Goal: Task Accomplishment & Management: Manage account settings

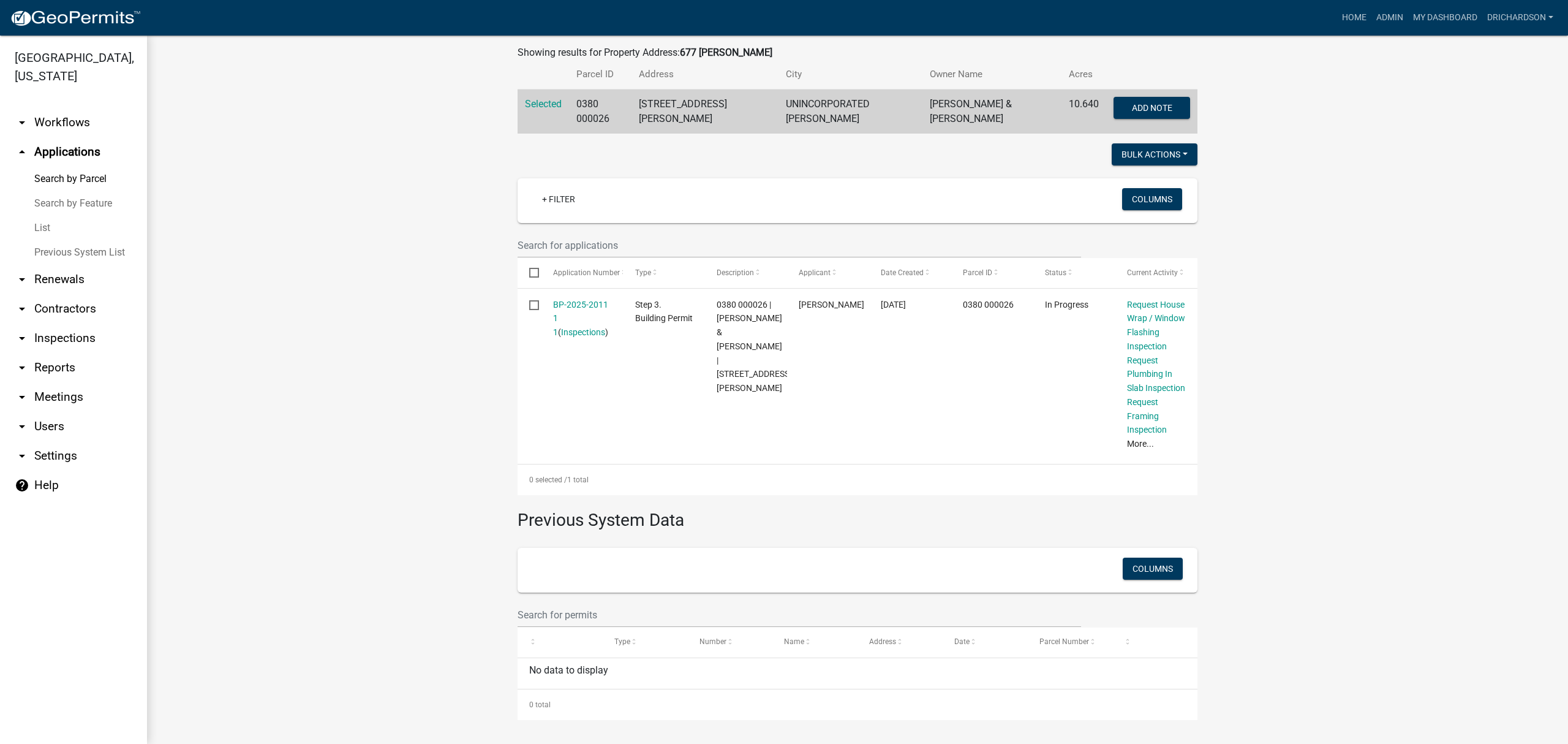
scroll to position [224, 0]
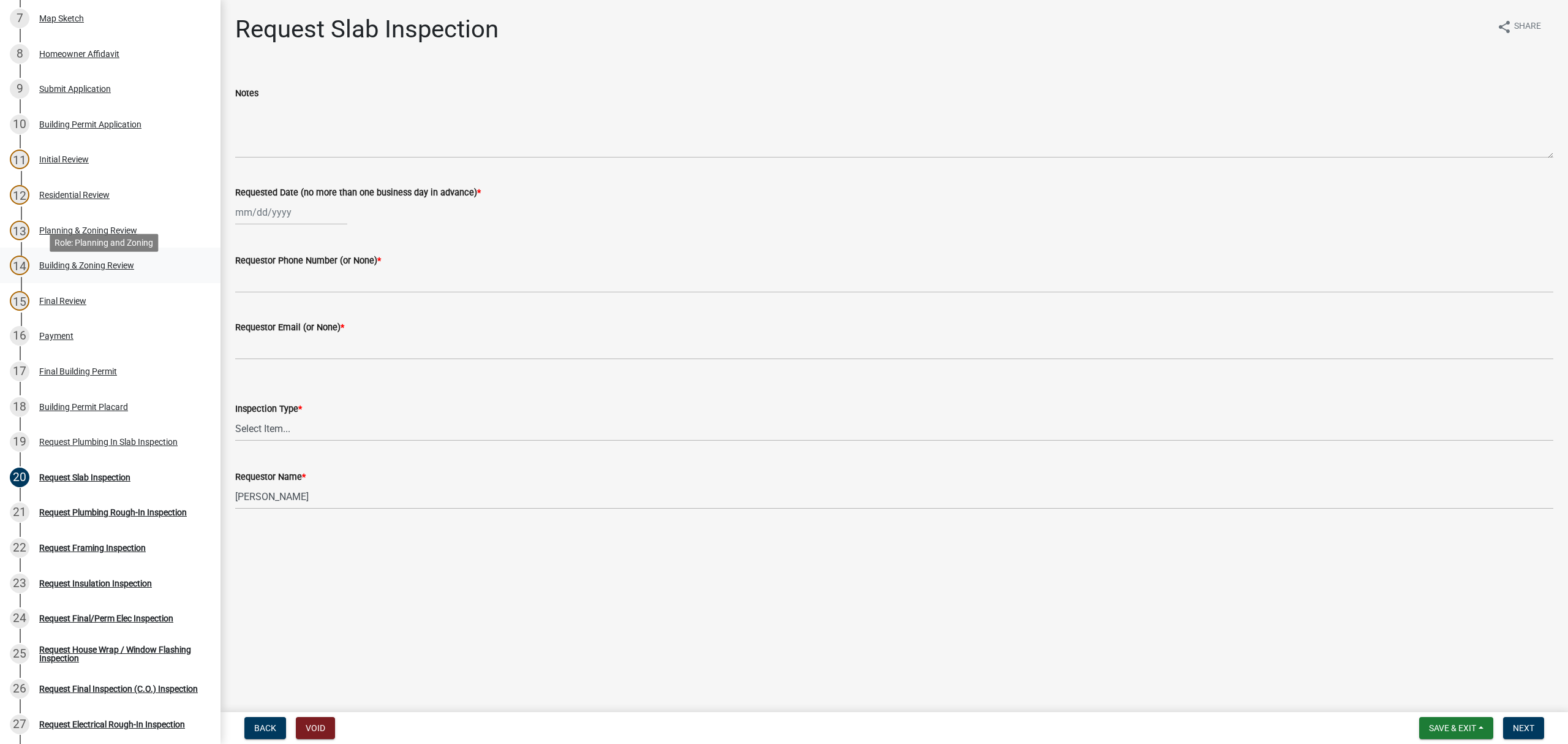
scroll to position [490, 0]
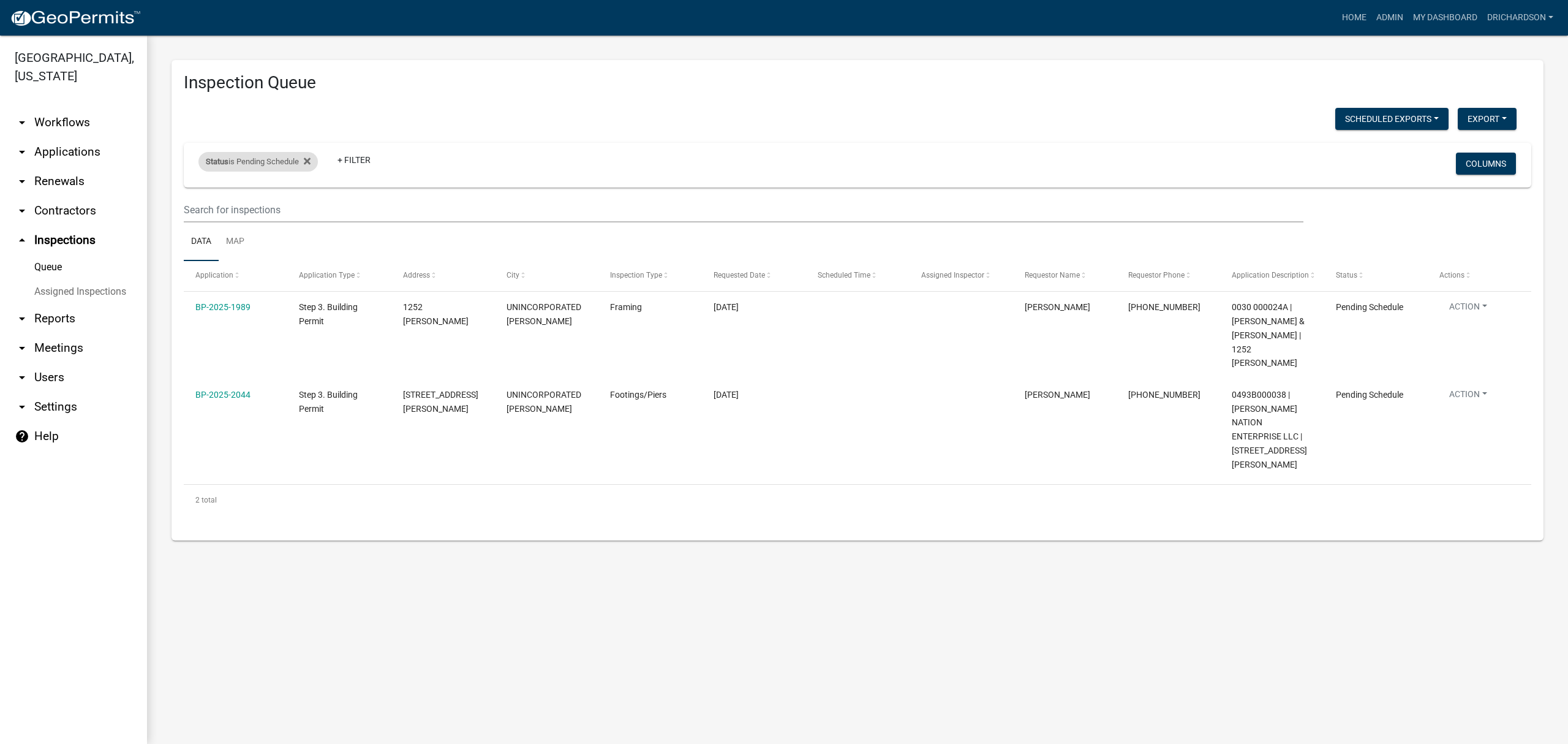
click at [260, 169] on div "Status is Pending Schedule" at bounding box center [258, 162] width 120 height 19
click at [263, 201] on select "Select an option Pending Schedule Pending Inspection Approved Denied Deleted Vo…" at bounding box center [259, 207] width 122 height 25
click at [201, 195] on select "Select an option Pending Schedule Pending Inspection Approved Denied Deleted Vo…" at bounding box center [259, 207] width 122 height 25
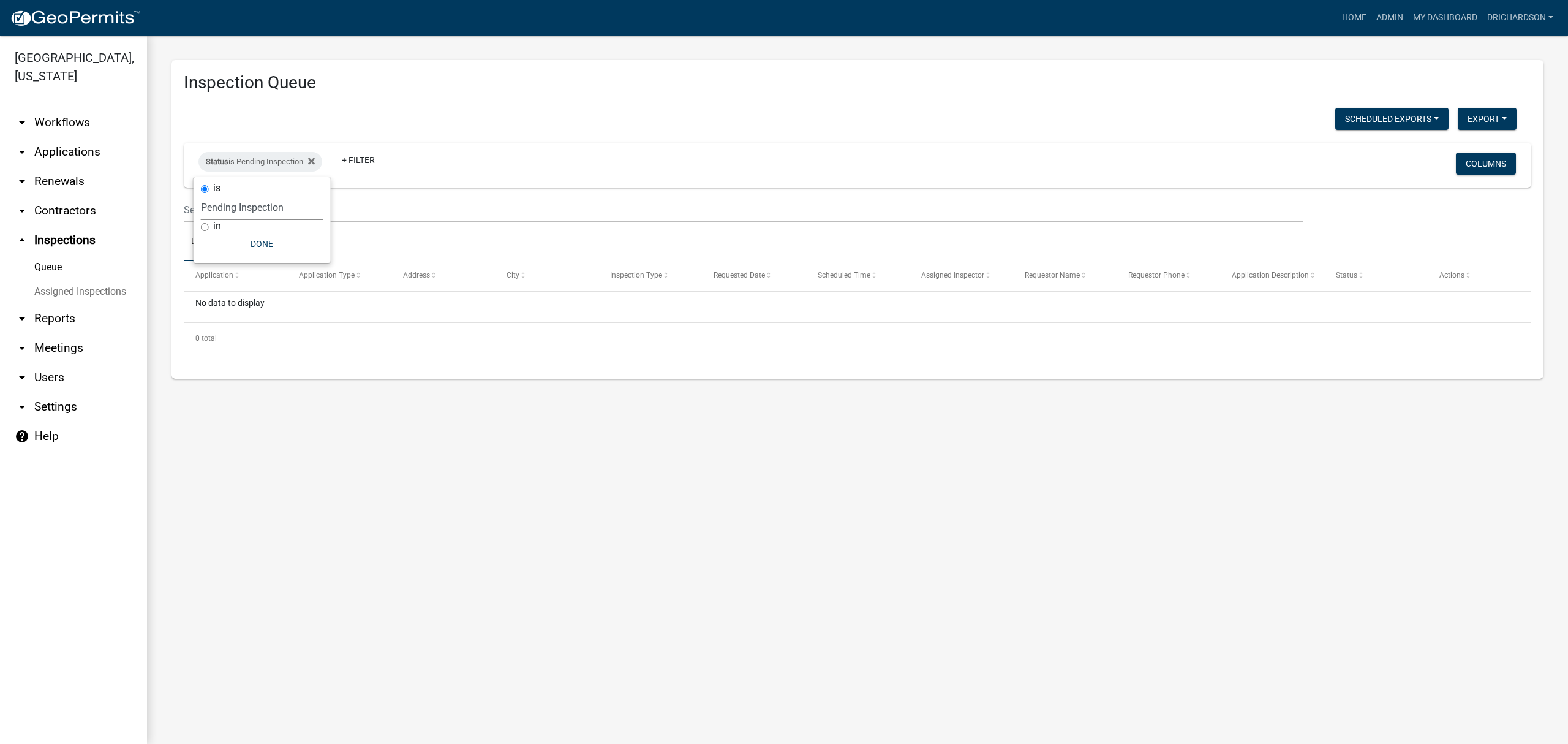
click at [285, 214] on select "Select an option Pending Schedule Pending Inspection Approved Denied Deleted Vo…" at bounding box center [262, 207] width 122 height 25
select select "0"
click at [201, 195] on select "Select an option Pending Schedule Pending Inspection Approved Denied Deleted Vo…" at bounding box center [262, 207] width 122 height 25
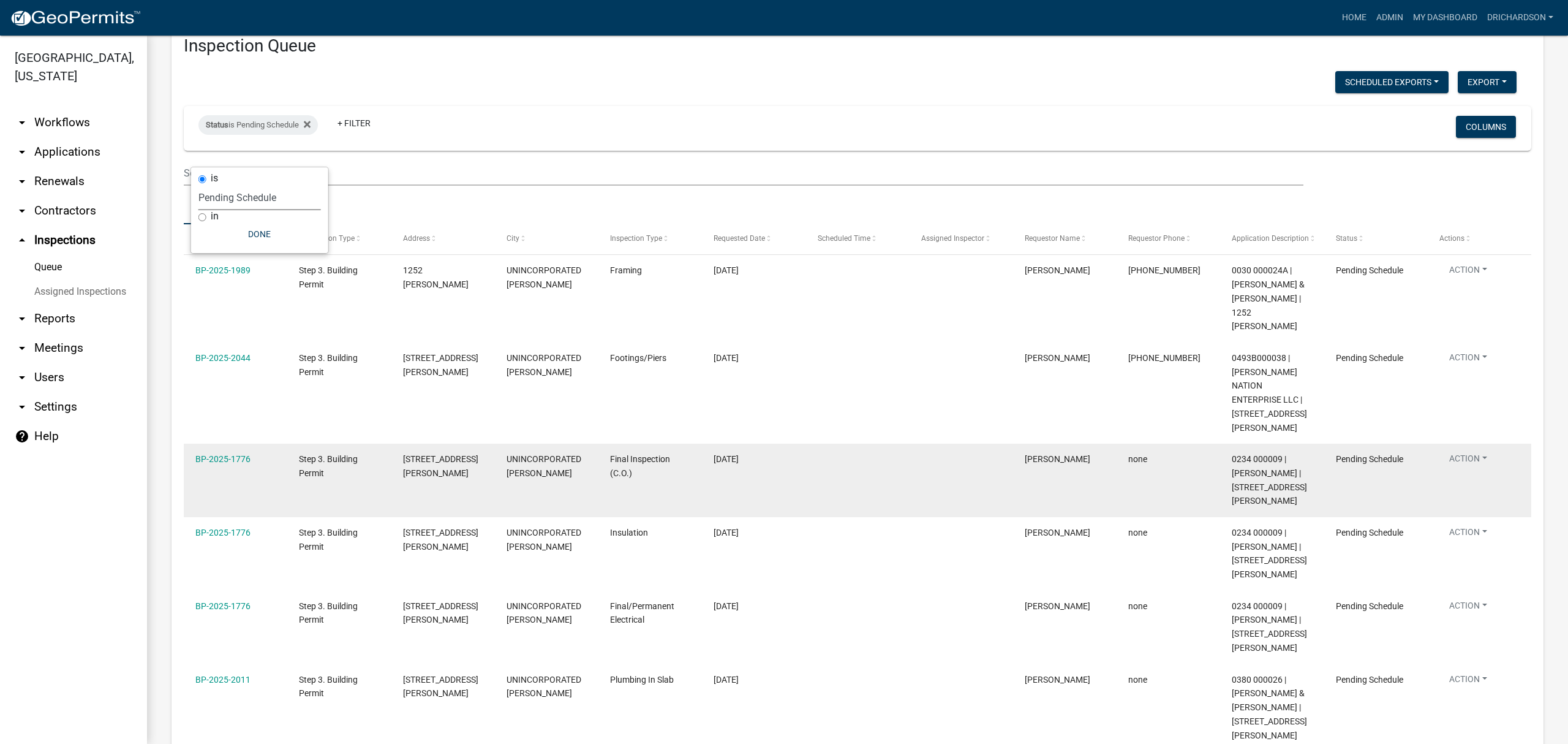
scroll to position [73, 0]
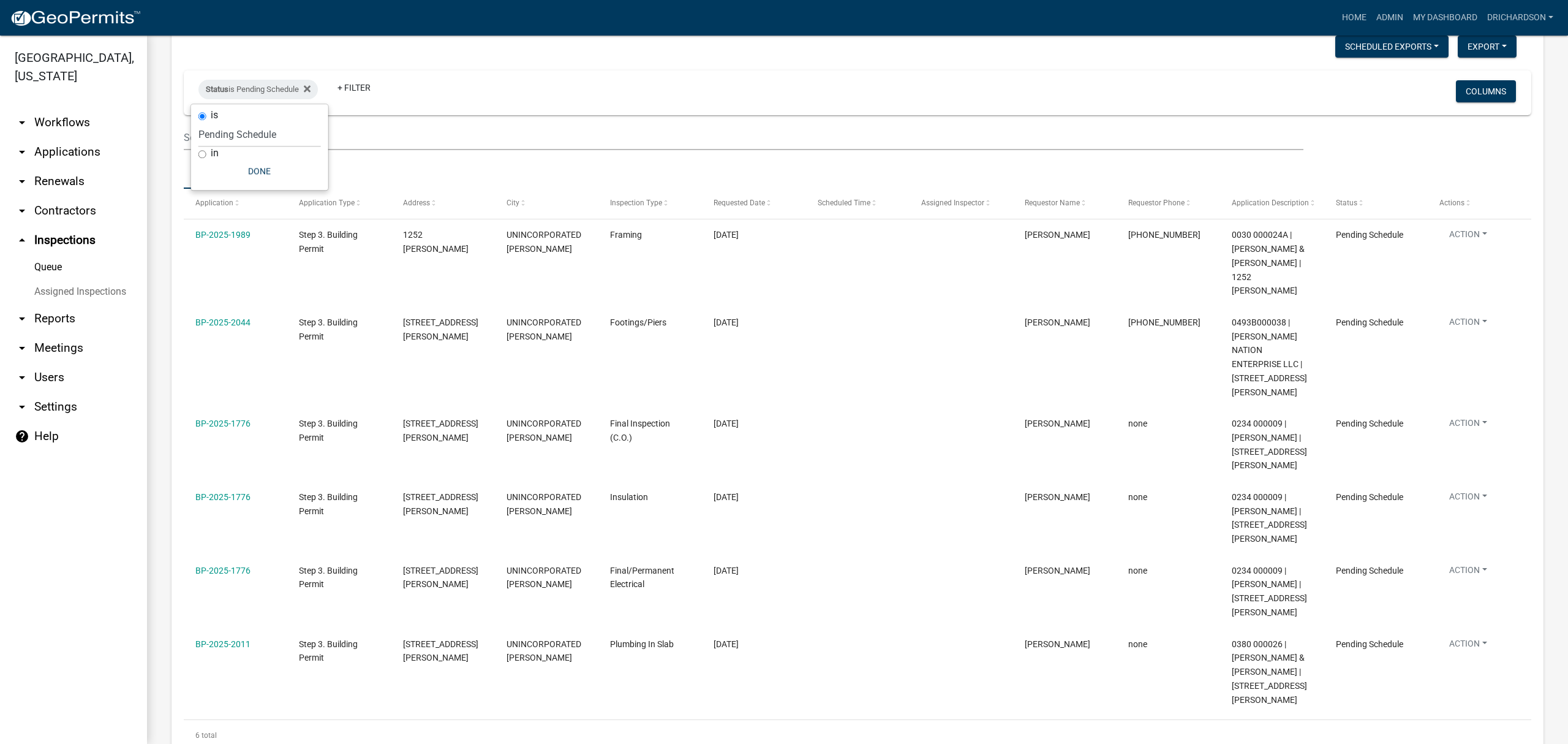
click at [465, 82] on div "Status is Pending Schedule + Filter" at bounding box center [635, 93] width 891 height 32
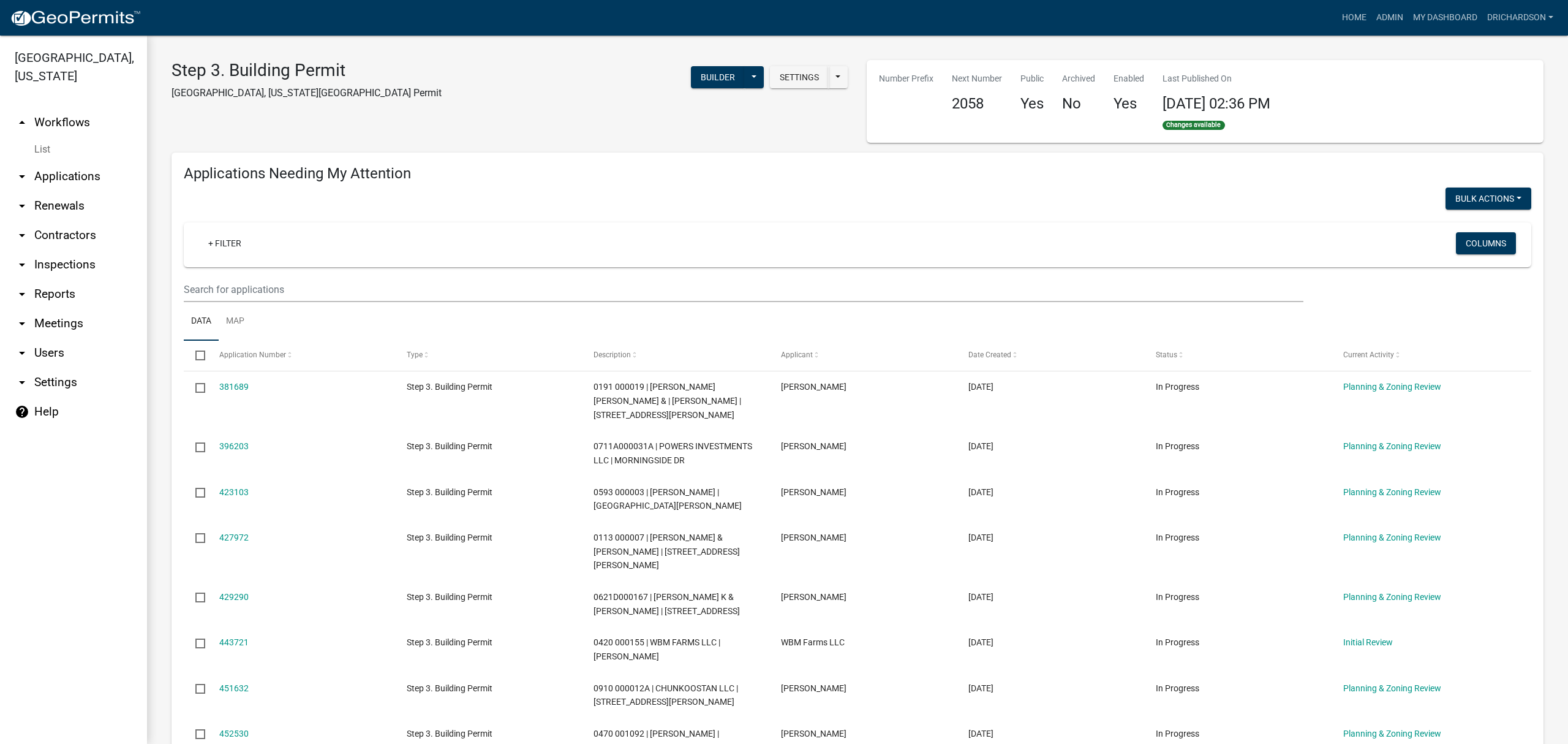
select select "1: 25"
select select "3: 100"
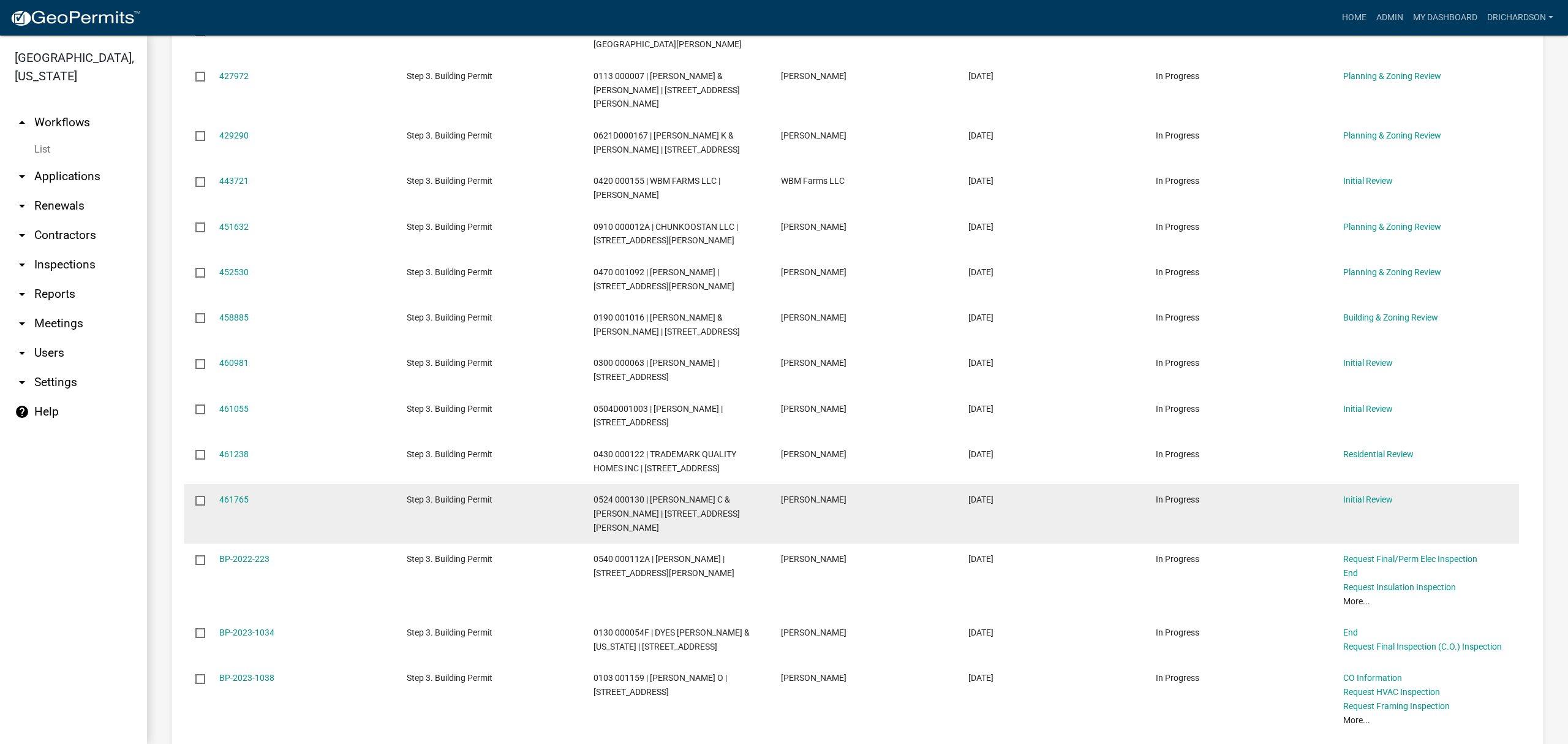
scroll to position [490, 0]
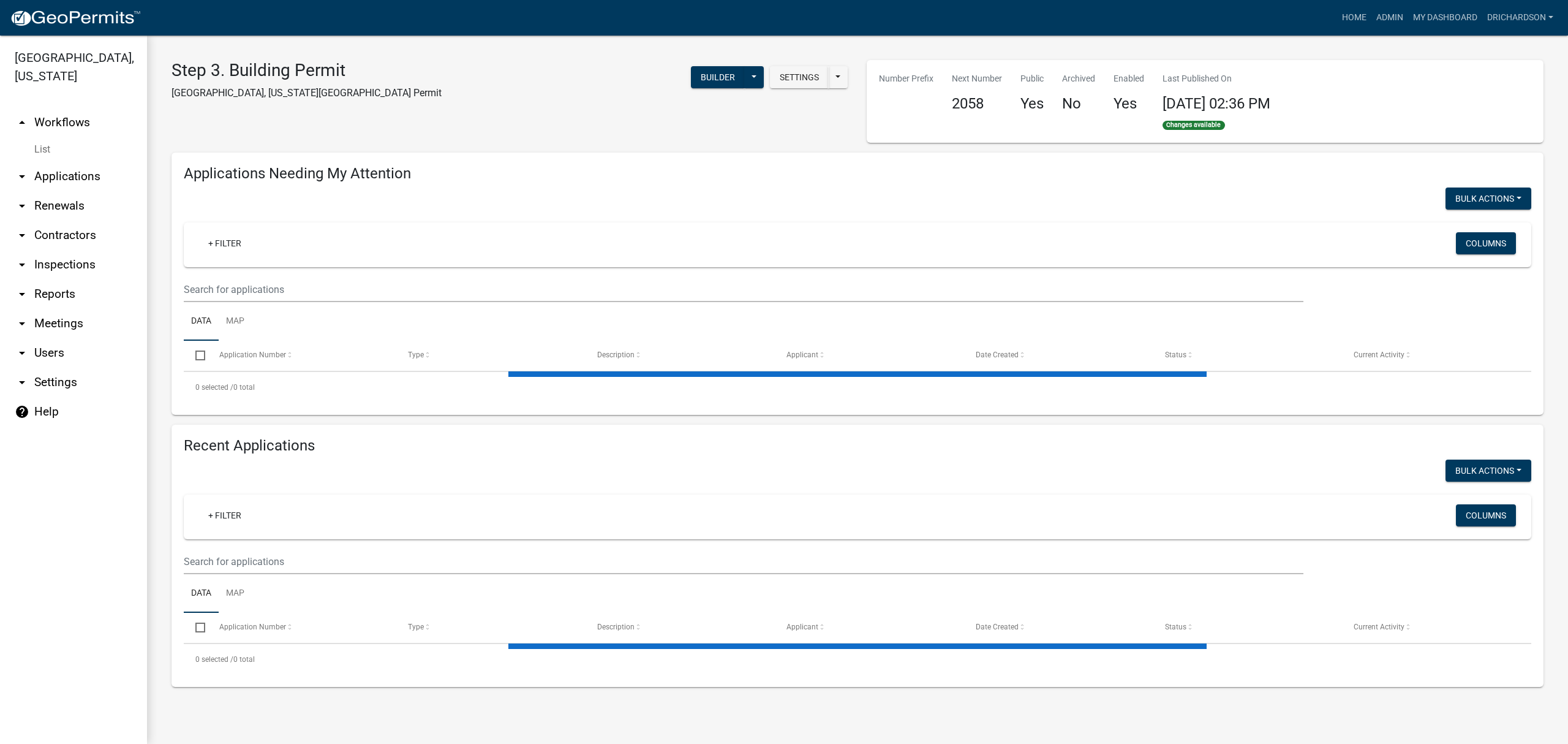
select select "1: 25"
select select "3: 100"
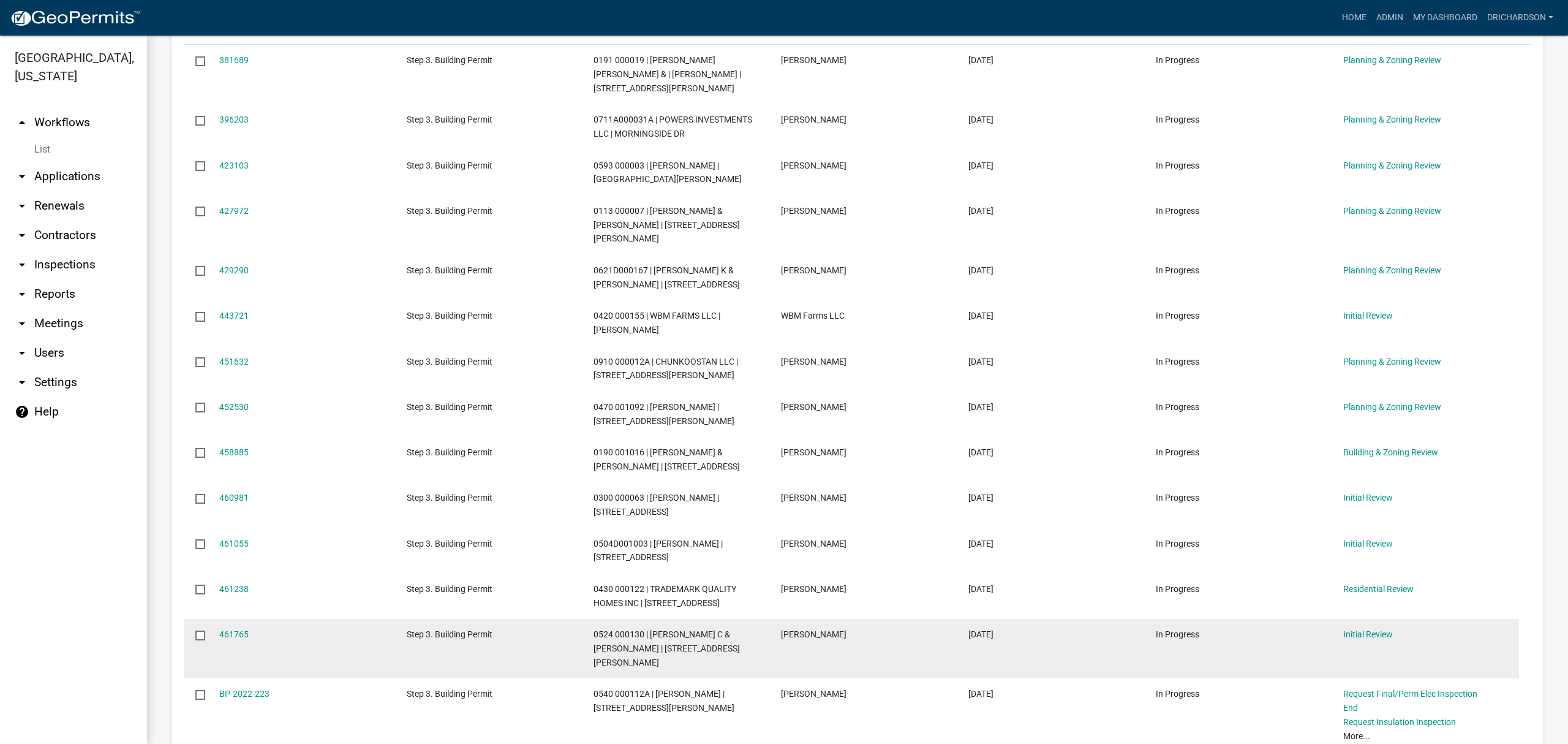
scroll to position [408, 0]
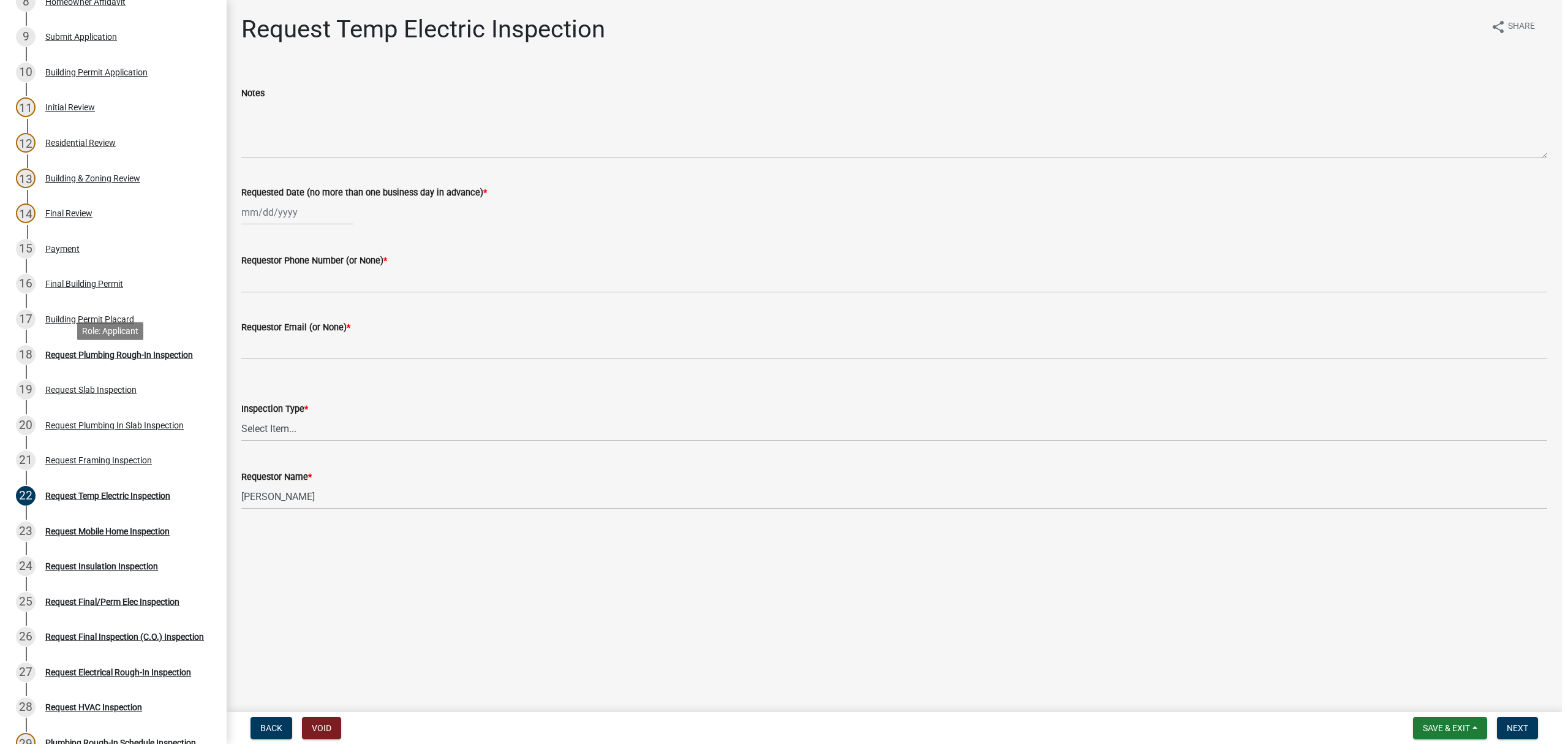
scroll to position [245, 0]
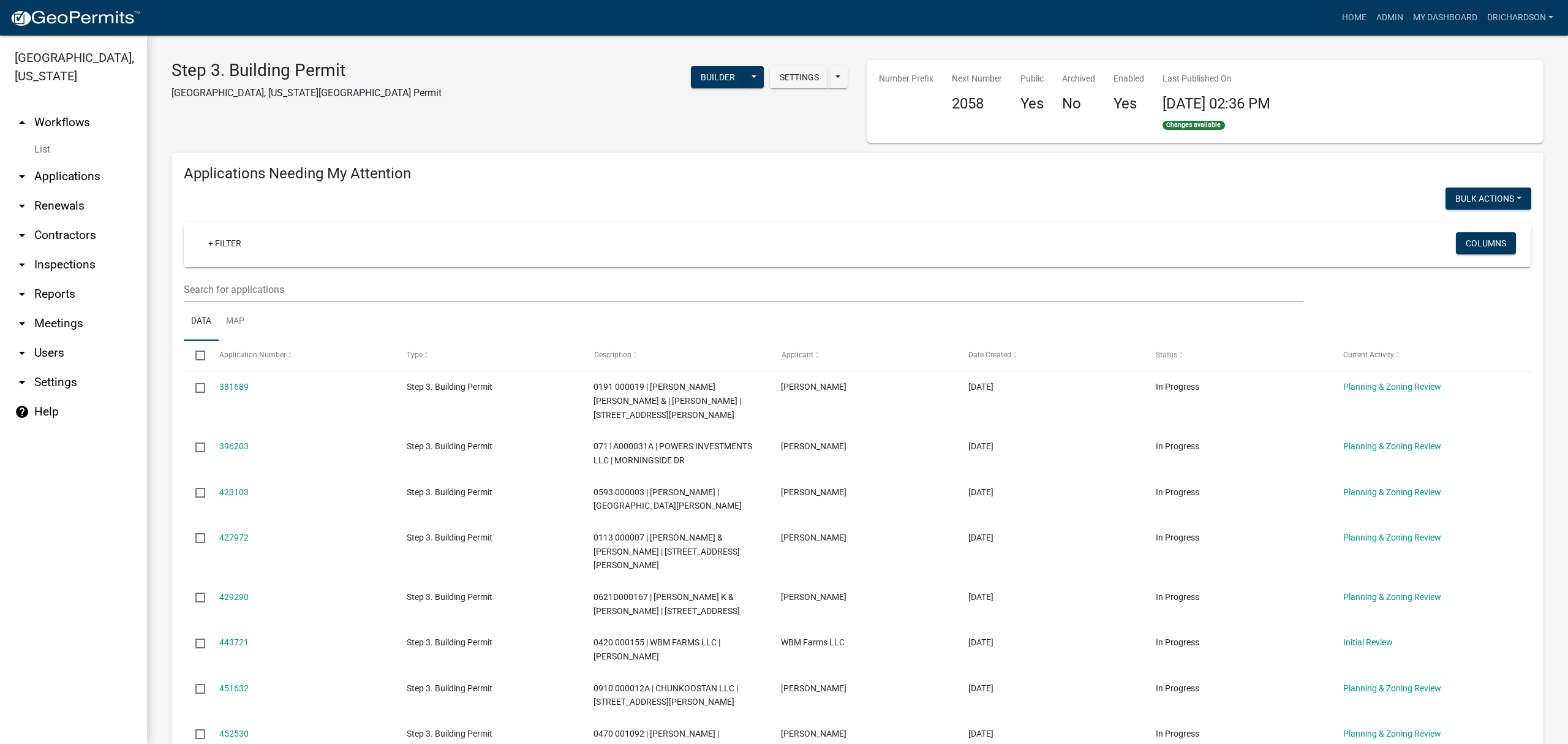
select select "1: 25"
select select "3: 100"
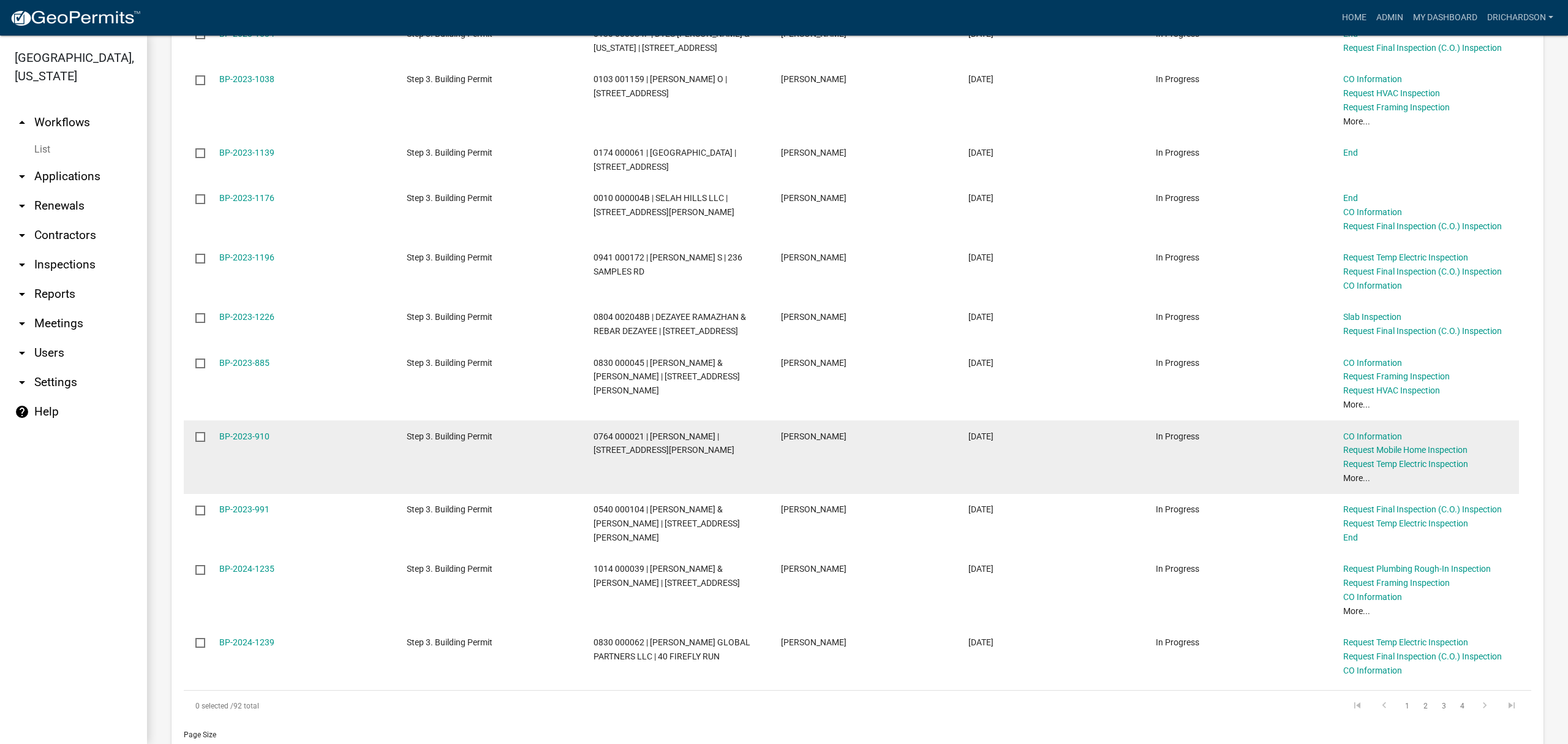
scroll to position [1061, 0]
